Goal: Communication & Community: Ask a question

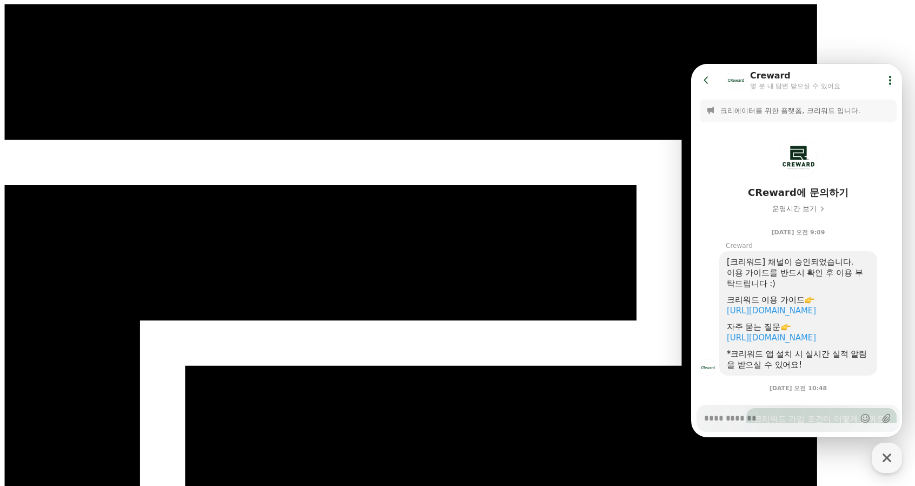
scroll to position [501, 0]
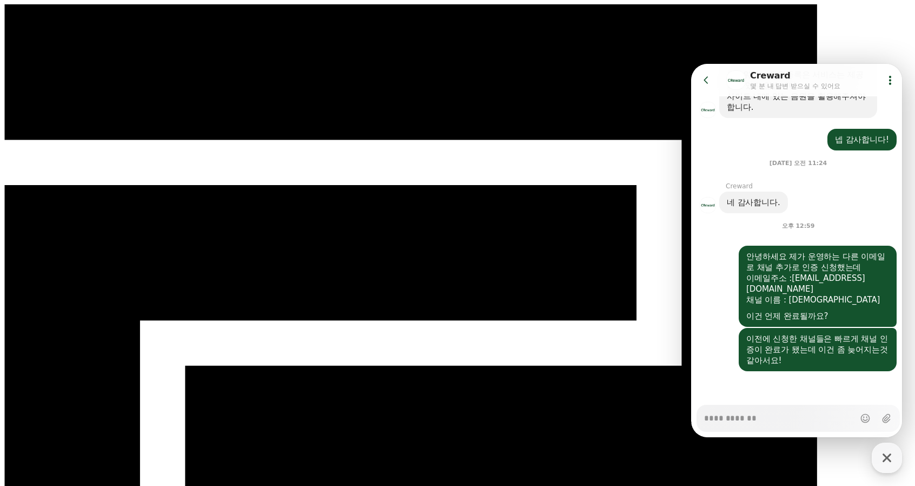
click at [891, 461] on icon "button" at bounding box center [886, 457] width 19 height 19
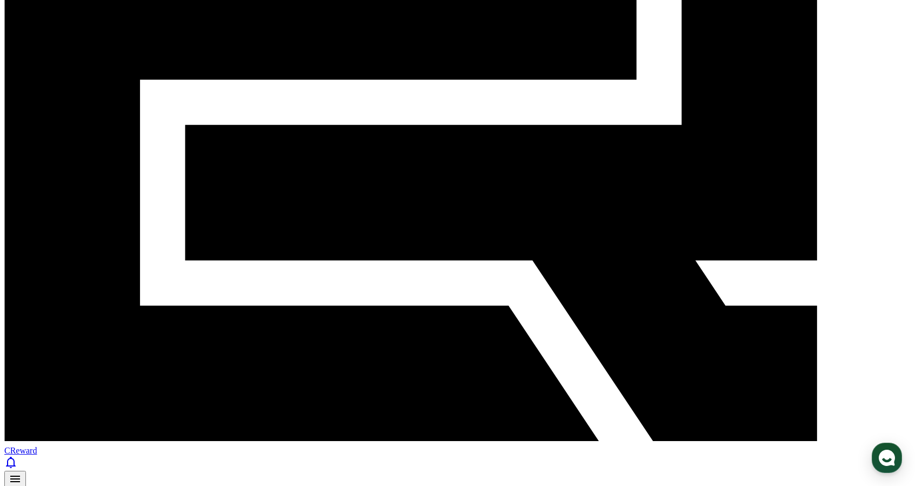
scroll to position [260, 0]
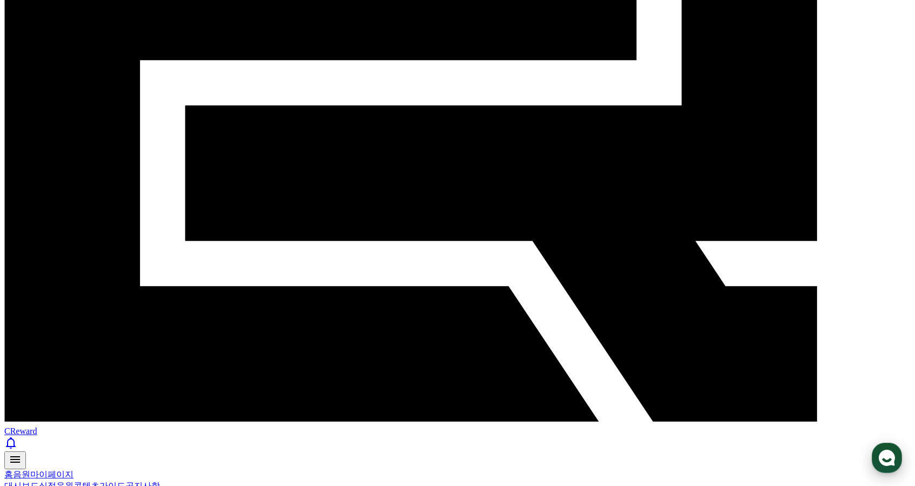
click at [890, 462] on use "button" at bounding box center [887, 457] width 16 height 16
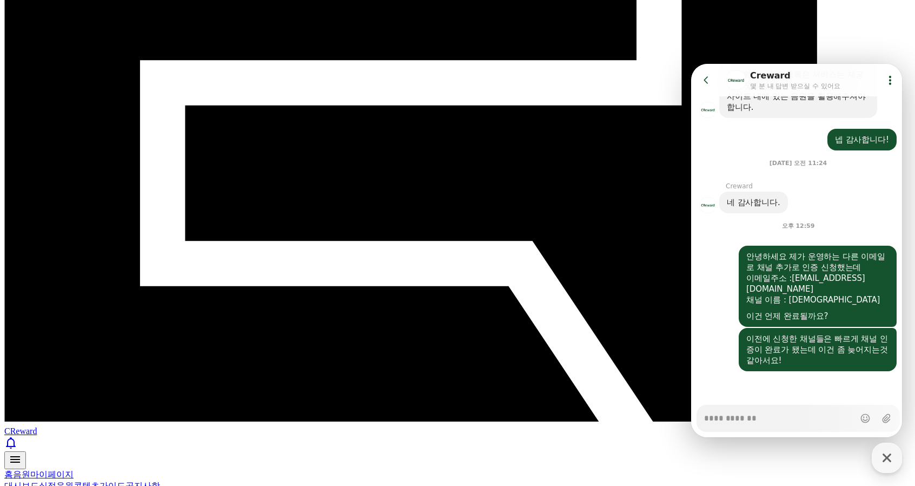
click at [704, 81] on icon at bounding box center [706, 80] width 11 height 11
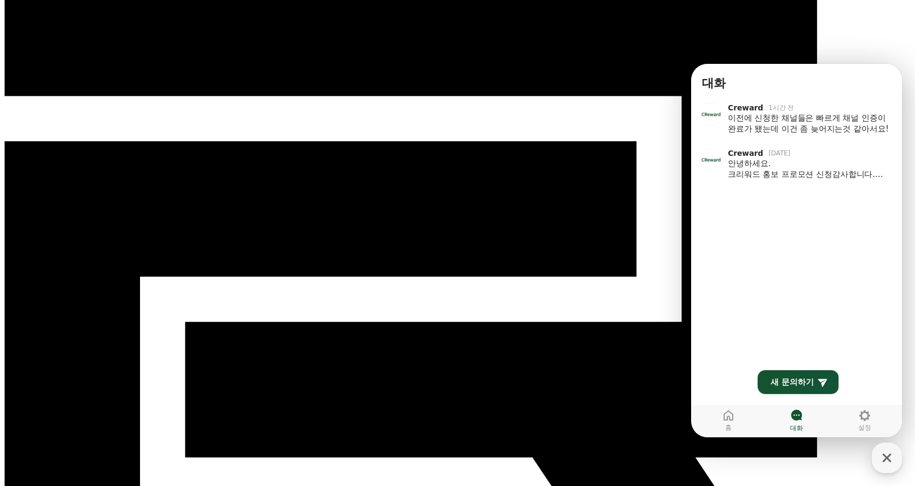
scroll to position [0, 0]
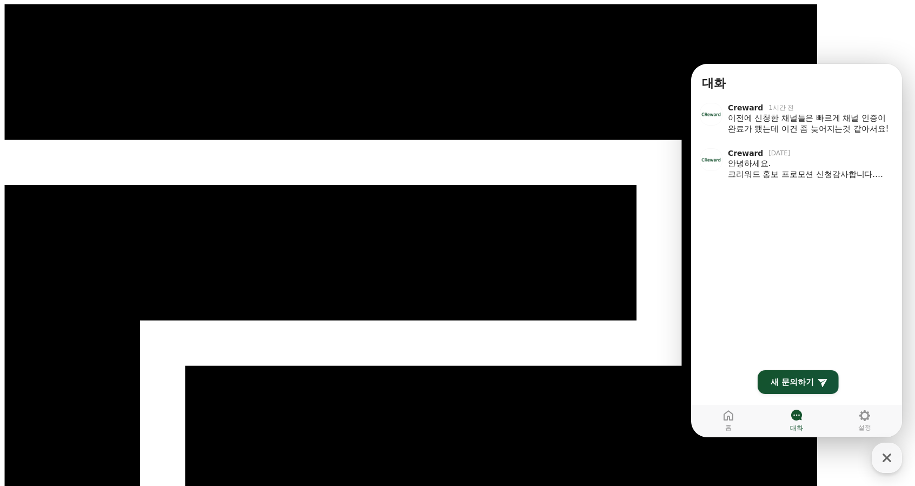
click at [800, 417] on icon at bounding box center [796, 414] width 11 height 11
click at [821, 139] on li "Creward 1시간 전 이전에 신청한 채널들은 빠르게 채널 인증이 완료가 됐는데 이건 좀 늦어지는것 같아서요! Show action list…" at bounding box center [797, 118] width 203 height 44
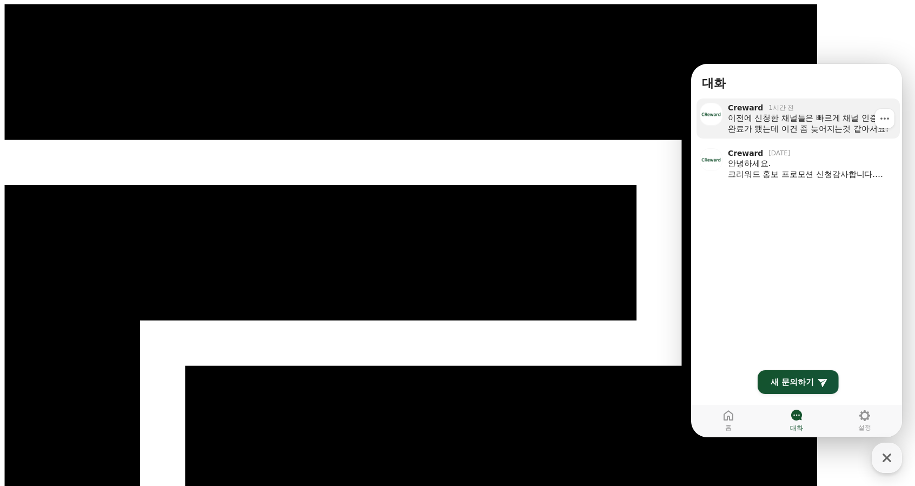
click at [824, 121] on div "이전에 신청한 채널들은 빠르게 채널 인증이 완료가 됐는데 이건 좀 늦어지는것 같아서요!" at bounding box center [810, 123] width 164 height 22
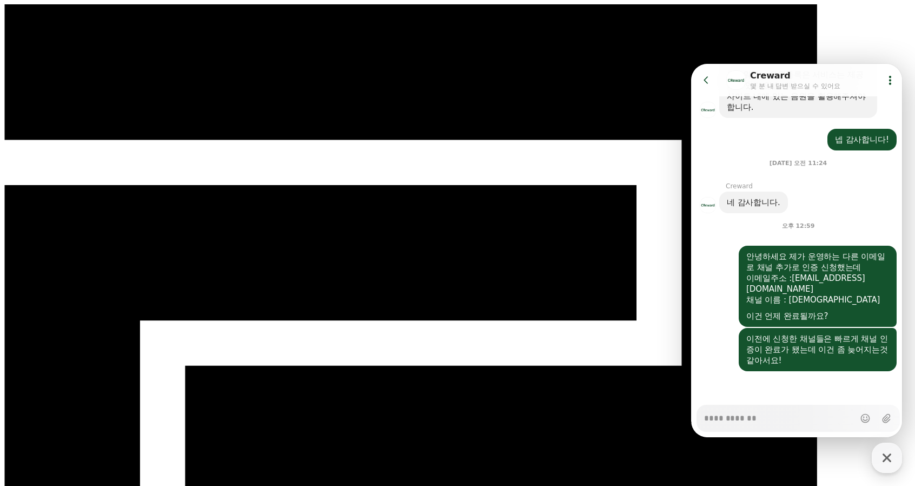
type textarea "*"
click at [706, 83] on icon at bounding box center [706, 80] width 11 height 11
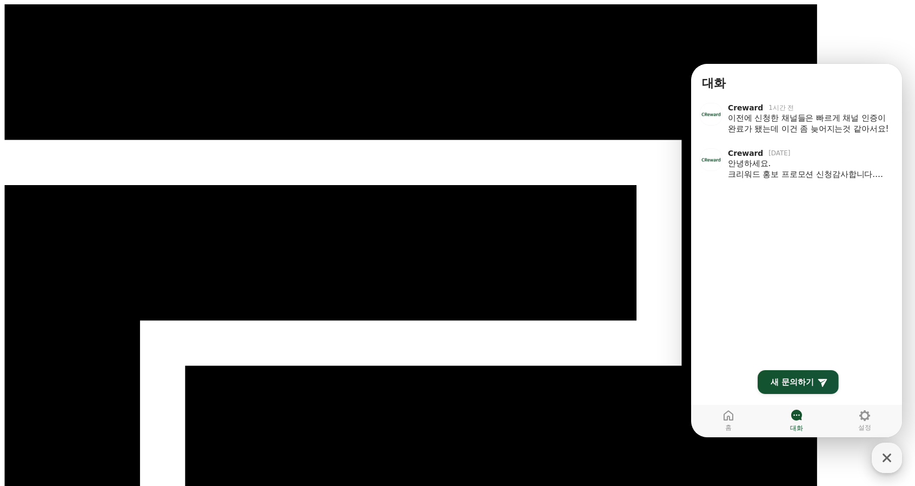
click at [894, 458] on icon "button" at bounding box center [886, 457] width 19 height 19
